Goal: Check status: Check status

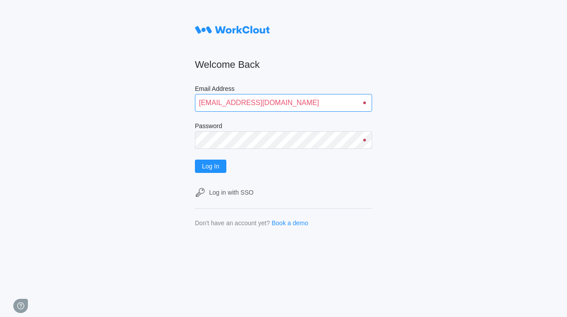
type input "[EMAIL_ADDRESS][DOMAIN_NAME]"
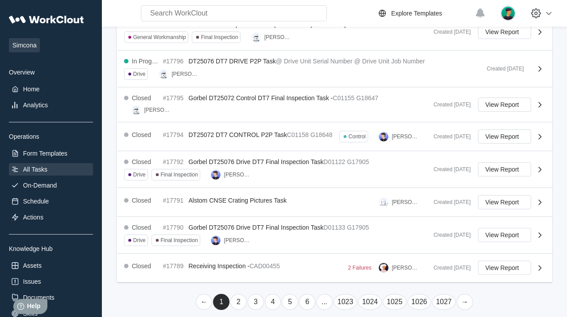
click at [464, 295] on link "→" at bounding box center [465, 302] width 16 height 16
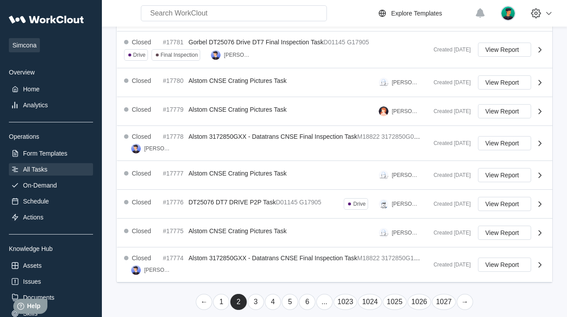
click at [464, 295] on link "→" at bounding box center [465, 302] width 16 height 16
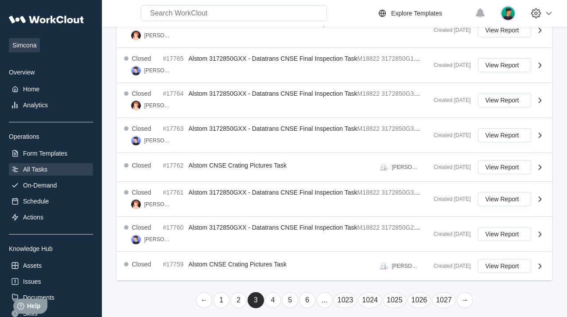
click at [464, 295] on link "→" at bounding box center [465, 300] width 16 height 16
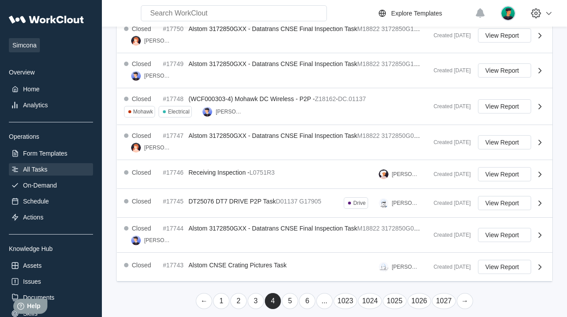
click at [464, 295] on link "→" at bounding box center [465, 301] width 16 height 16
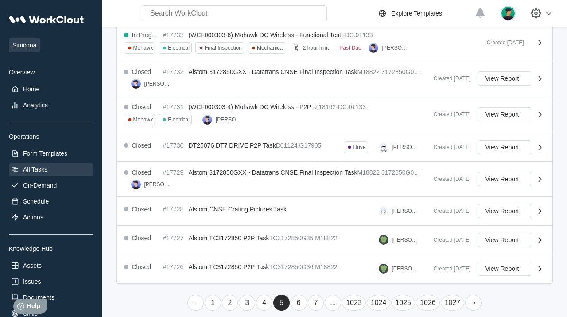
click at [472, 295] on link "→" at bounding box center [473, 302] width 16 height 16
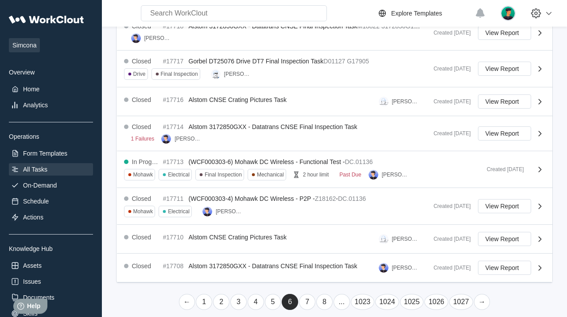
click at [481, 295] on link "→" at bounding box center [482, 302] width 16 height 16
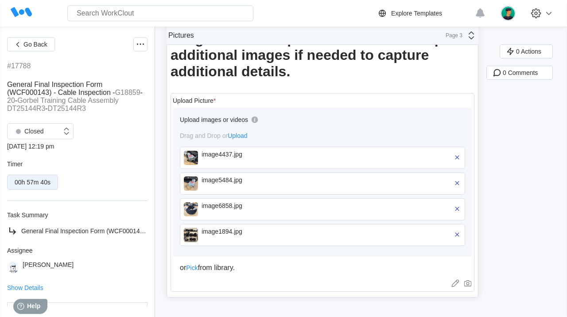
scroll to position [83, 0]
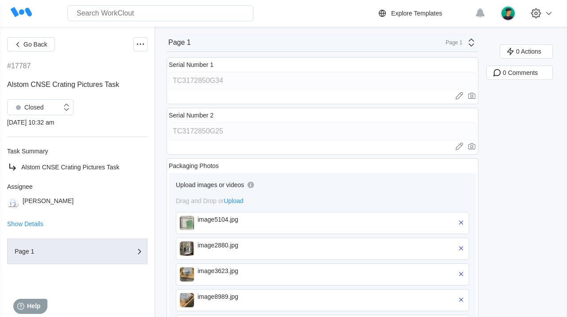
scroll to position [257, 0]
